Goal: Transaction & Acquisition: Purchase product/service

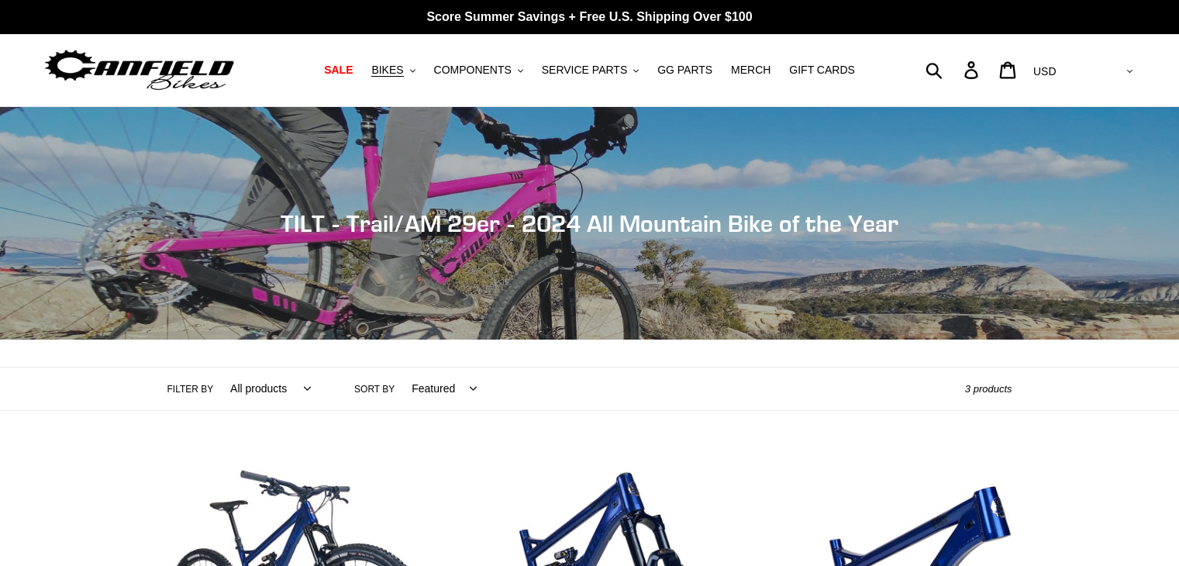
scroll to position [387, 0]
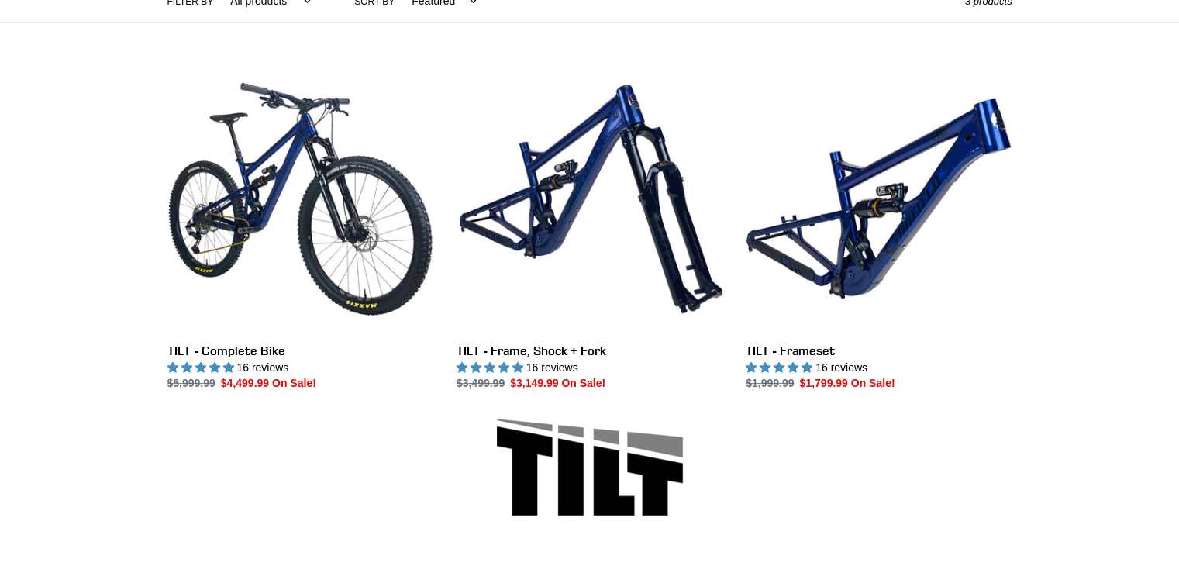
click at [270, 355] on link "TILT - Complete Bike" at bounding box center [300, 229] width 266 height 326
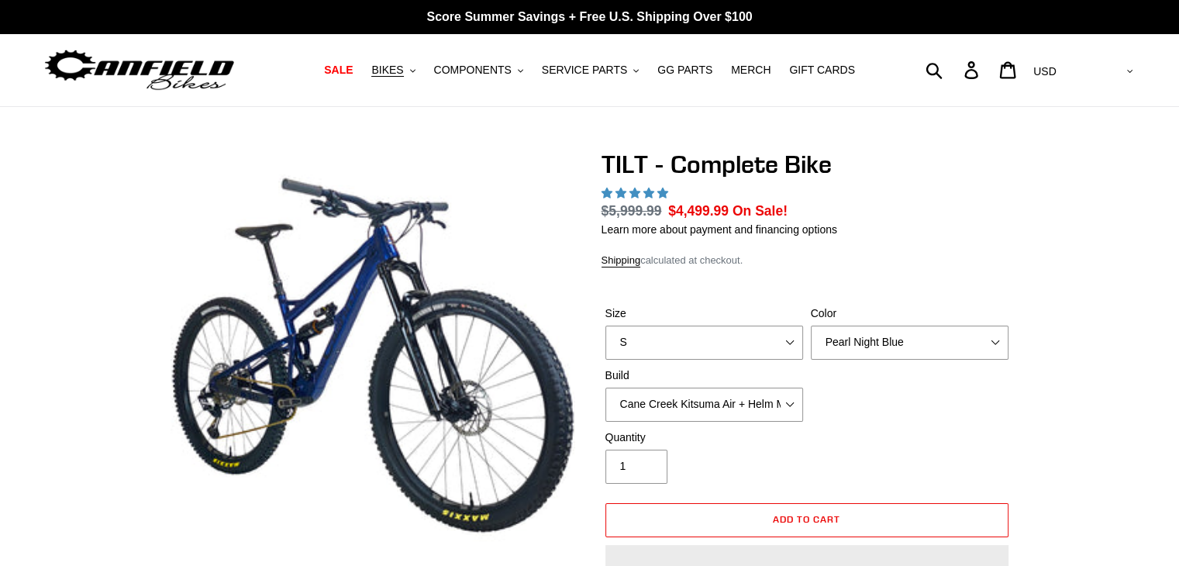
select select "highest-rating"
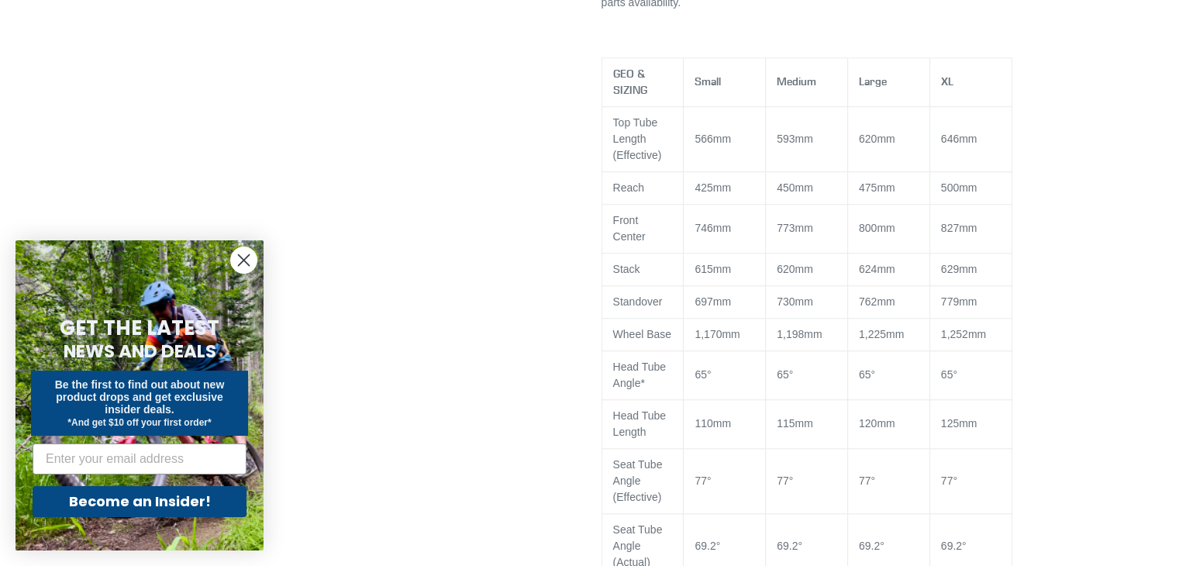
scroll to position [1395, 0]
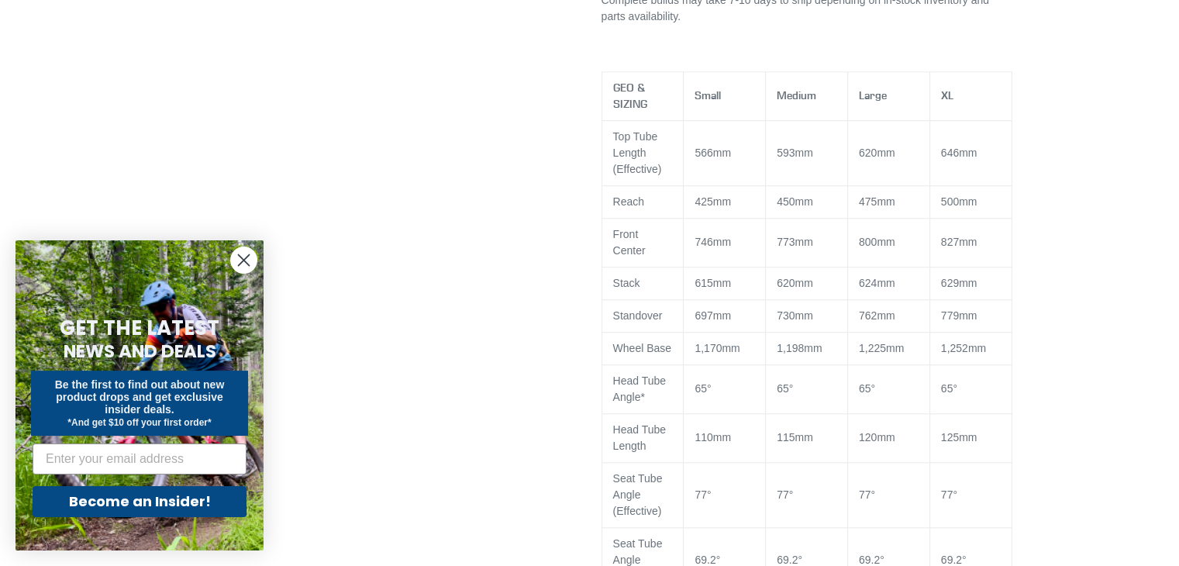
click at [228, 253] on form "GET THE LATEST NEWS AND DEALS Be the first to find out about new product drops …" at bounding box center [139, 395] width 248 height 310
click at [241, 263] on icon "Close dialog" at bounding box center [244, 260] width 11 height 11
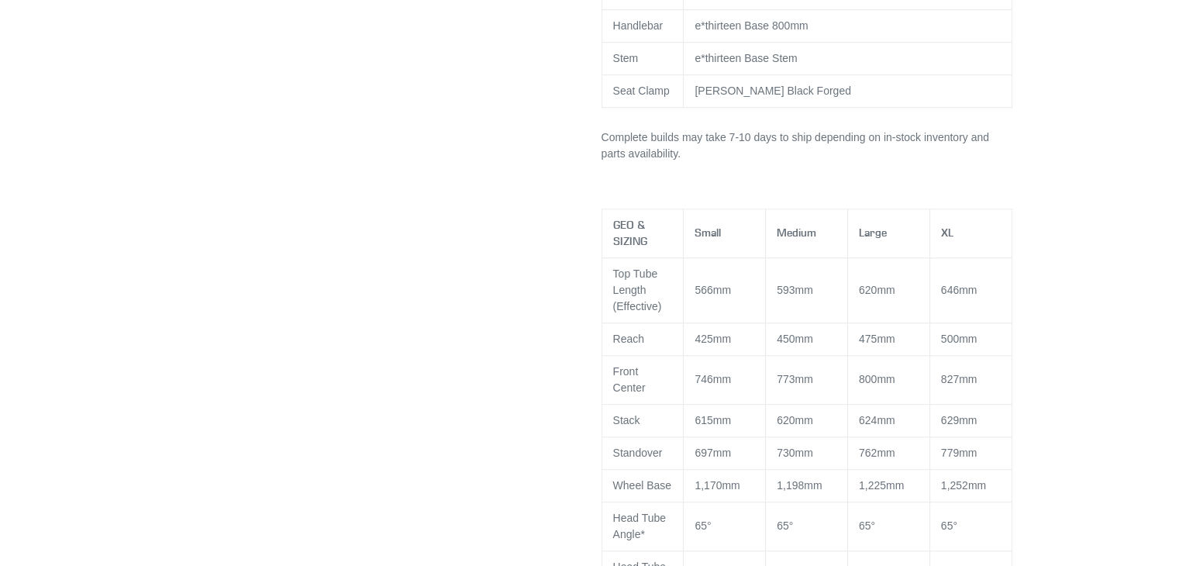
scroll to position [1240, 0]
